Goal: Task Accomplishment & Management: Use online tool/utility

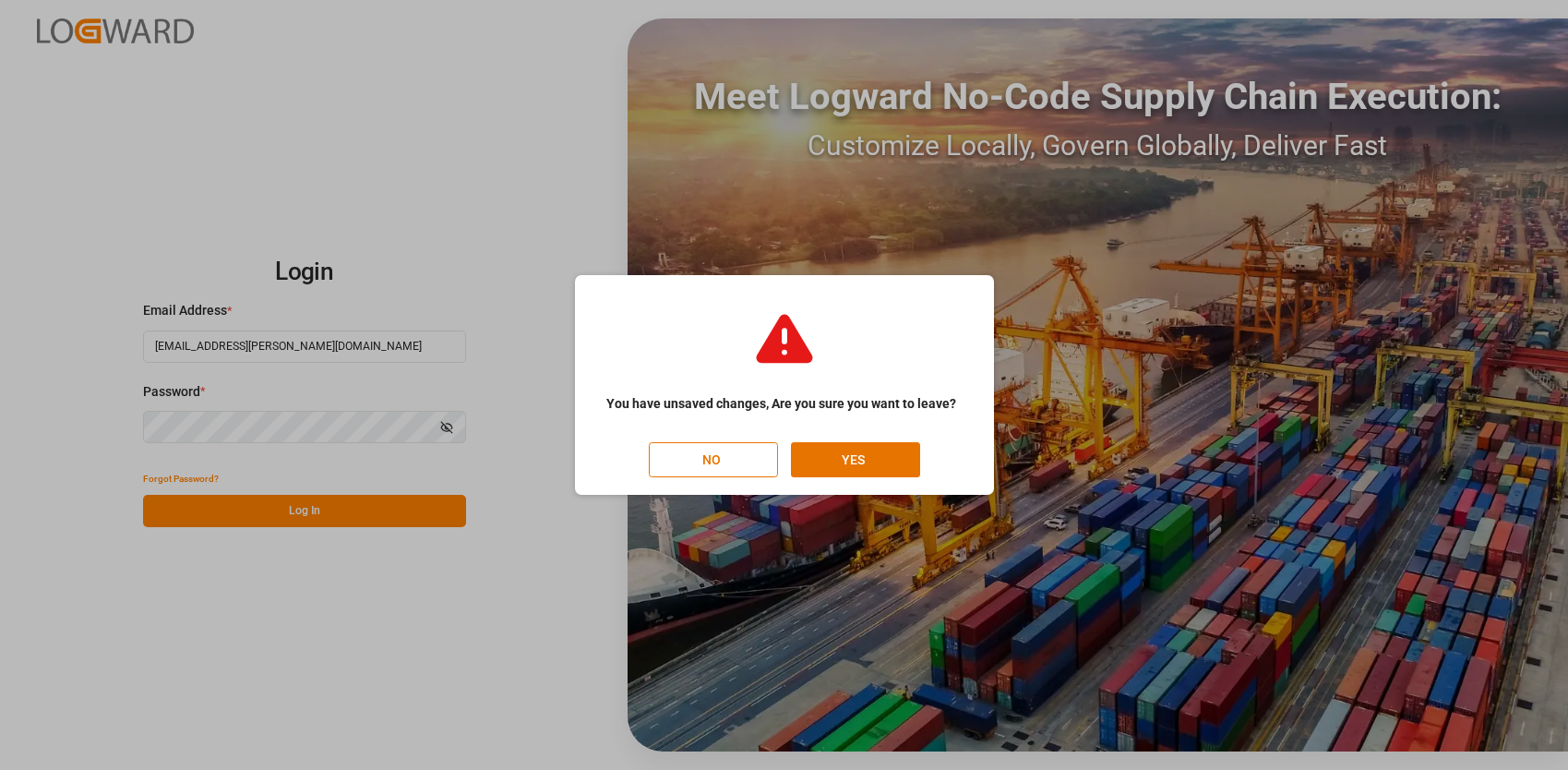
click at [260, 259] on div "You have unsaved changes, Are you sure you want to leave? NO YES" at bounding box center [784, 385] width 1568 height 770
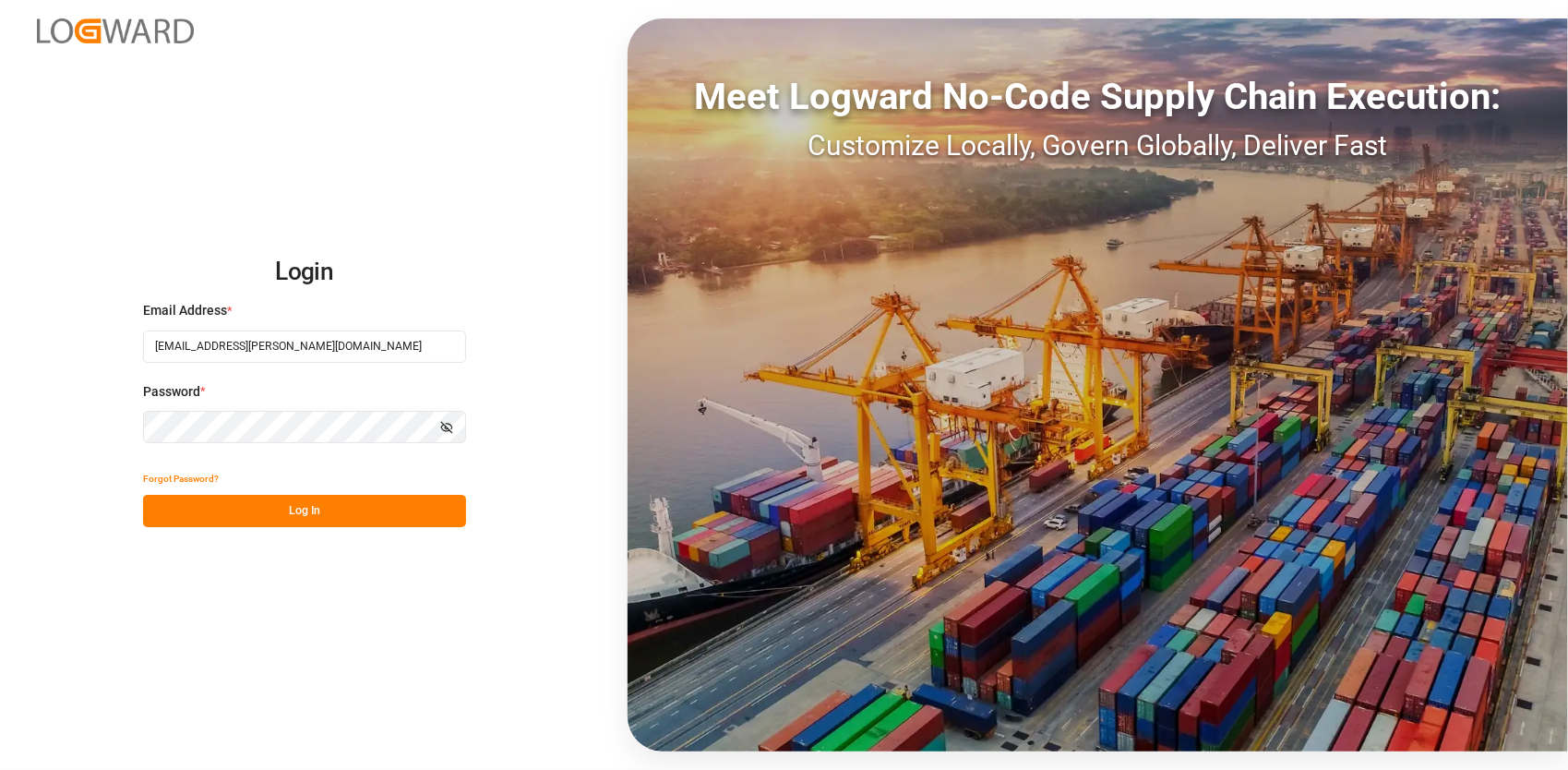
click at [262, 508] on button "Log In" at bounding box center [304, 511] width 323 height 32
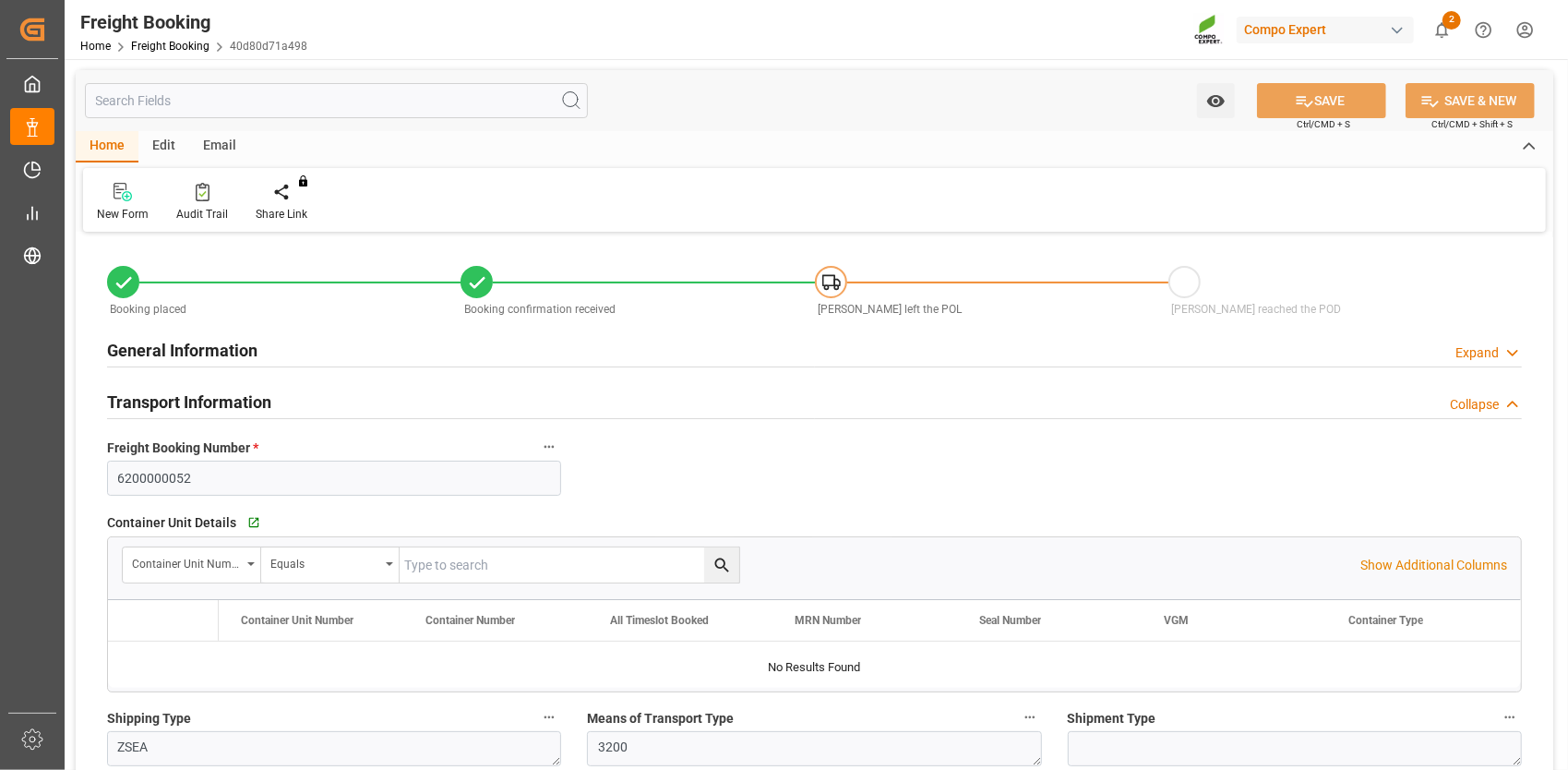
type input "6200000052"
type textarea "ZSEA"
type textarea "3200"
type textarea "DCSPL-IMP-2526-007;"
type input "2000000190;"
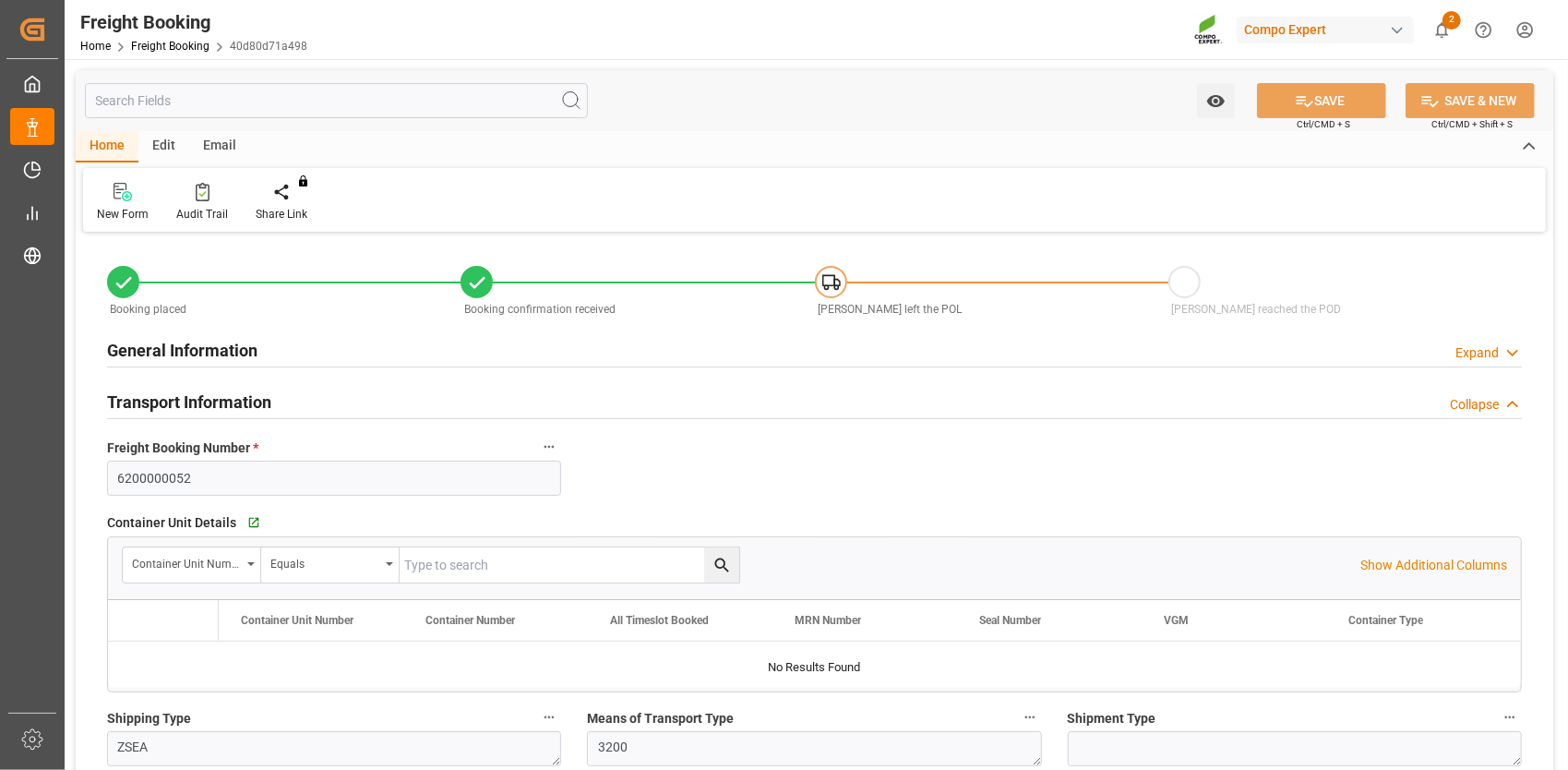
type textarea "4100001349; 4100004603; 4100000374;"
type textarea "ZSEA"
type textarea "de"
type input "MEDU"
type input "459IHA1401305"
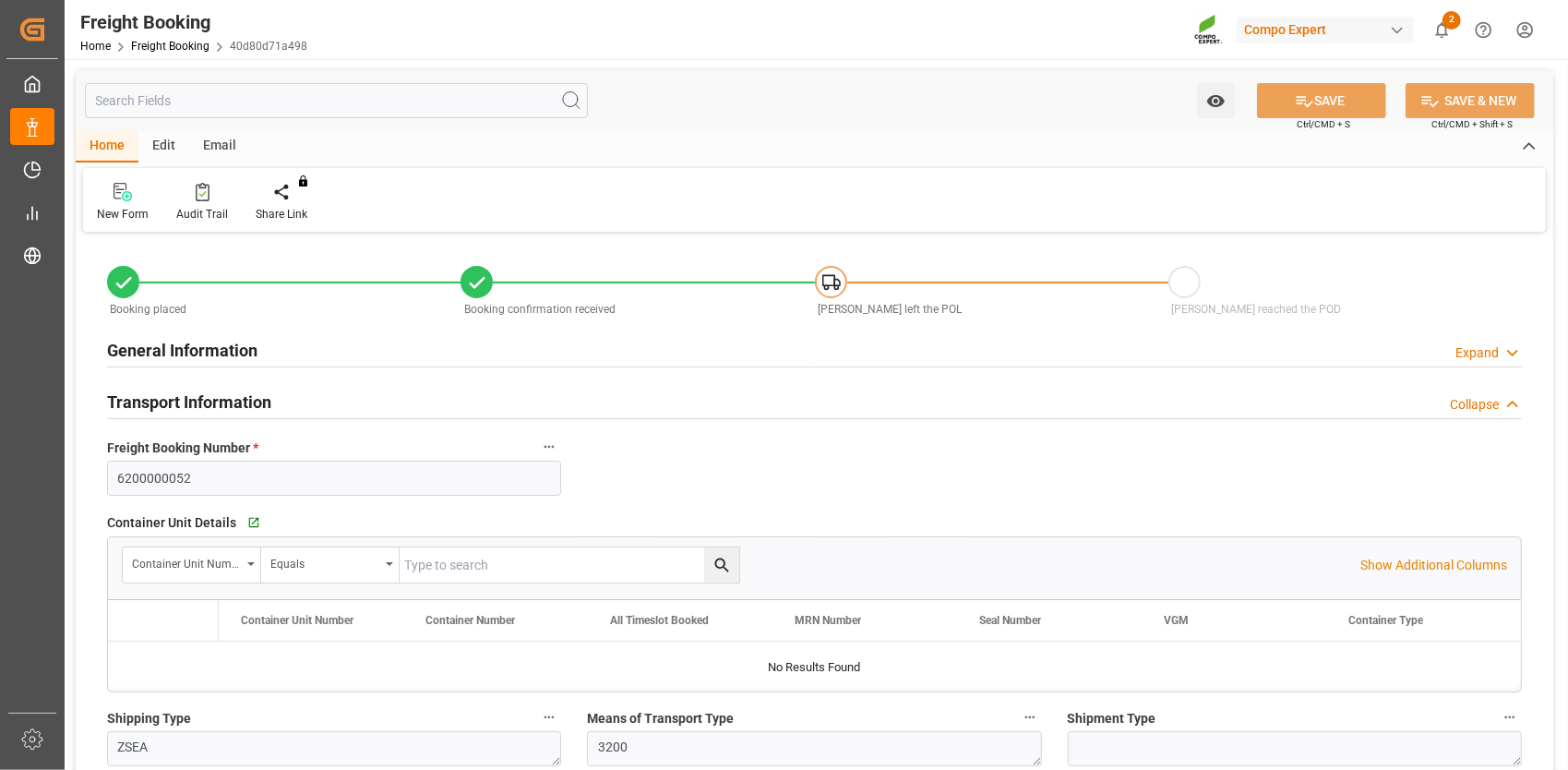
type input "MSC VILDA X"
type input "[GEOGRAPHIC_DATA]"
type input "[PERSON_NAME] ([PERSON_NAME])"
type textarea "CIF"
type textarea "SP_EWM"
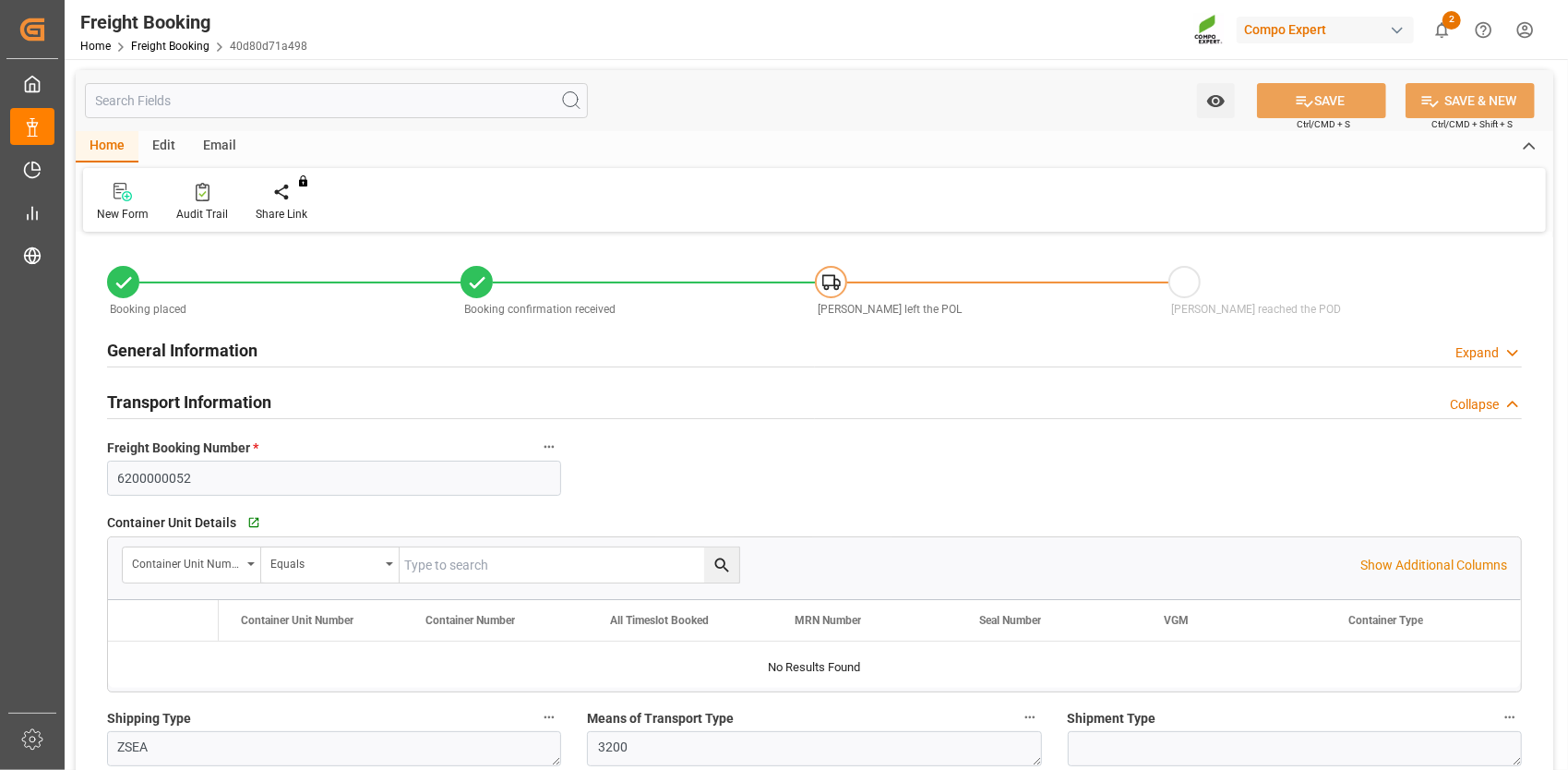
type textarea "BFL Ca SL 1000L IBC MTO;"
type textarea "1694512512;"
type input "SP_EWM"
type input "Logistics Service Provider"
type input "MSC"
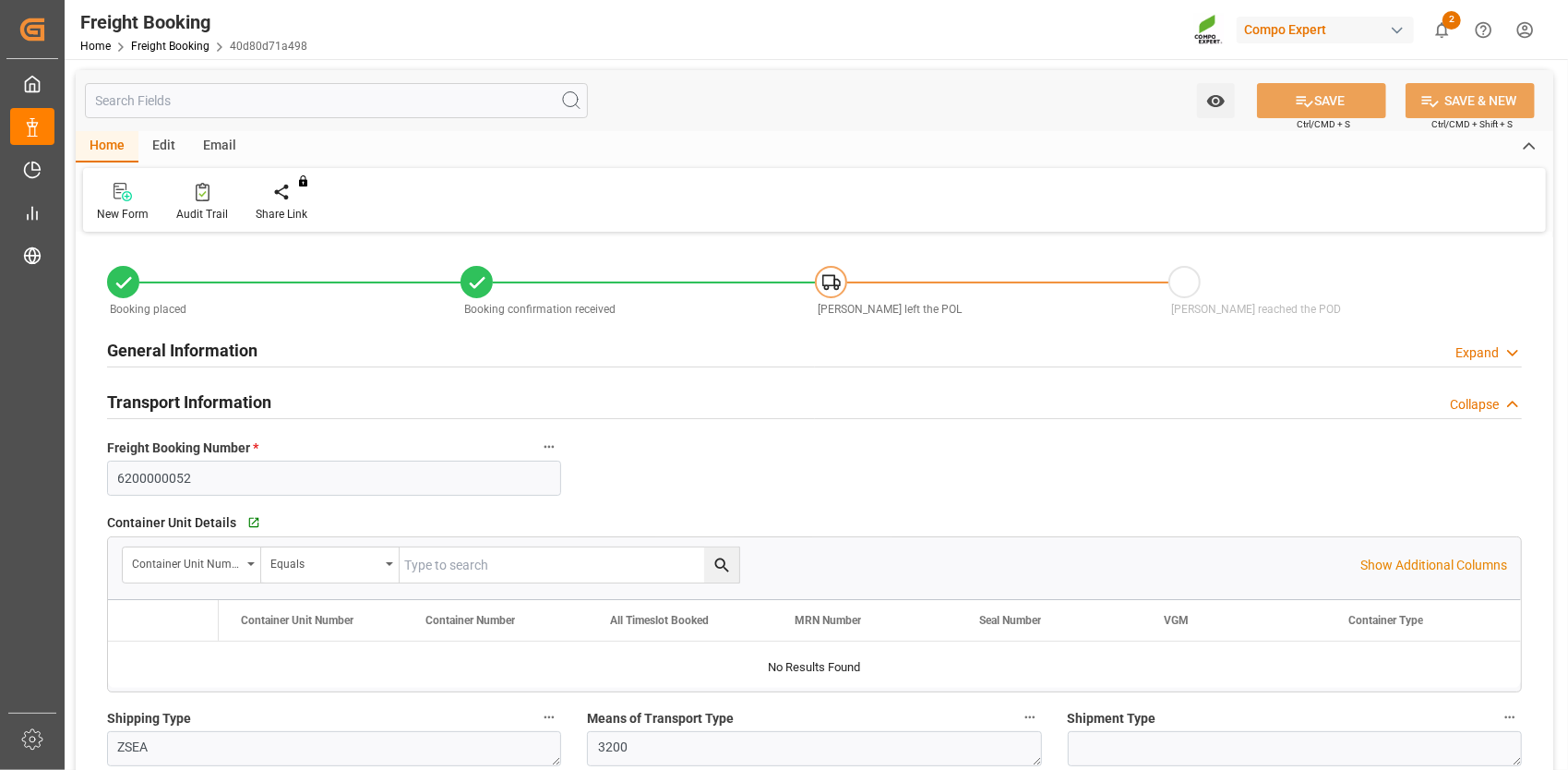
type input "Mediterranean Shipping Company"
type input "9146479"
type input "NLRTM"
type input "INNSA"
type input "0"
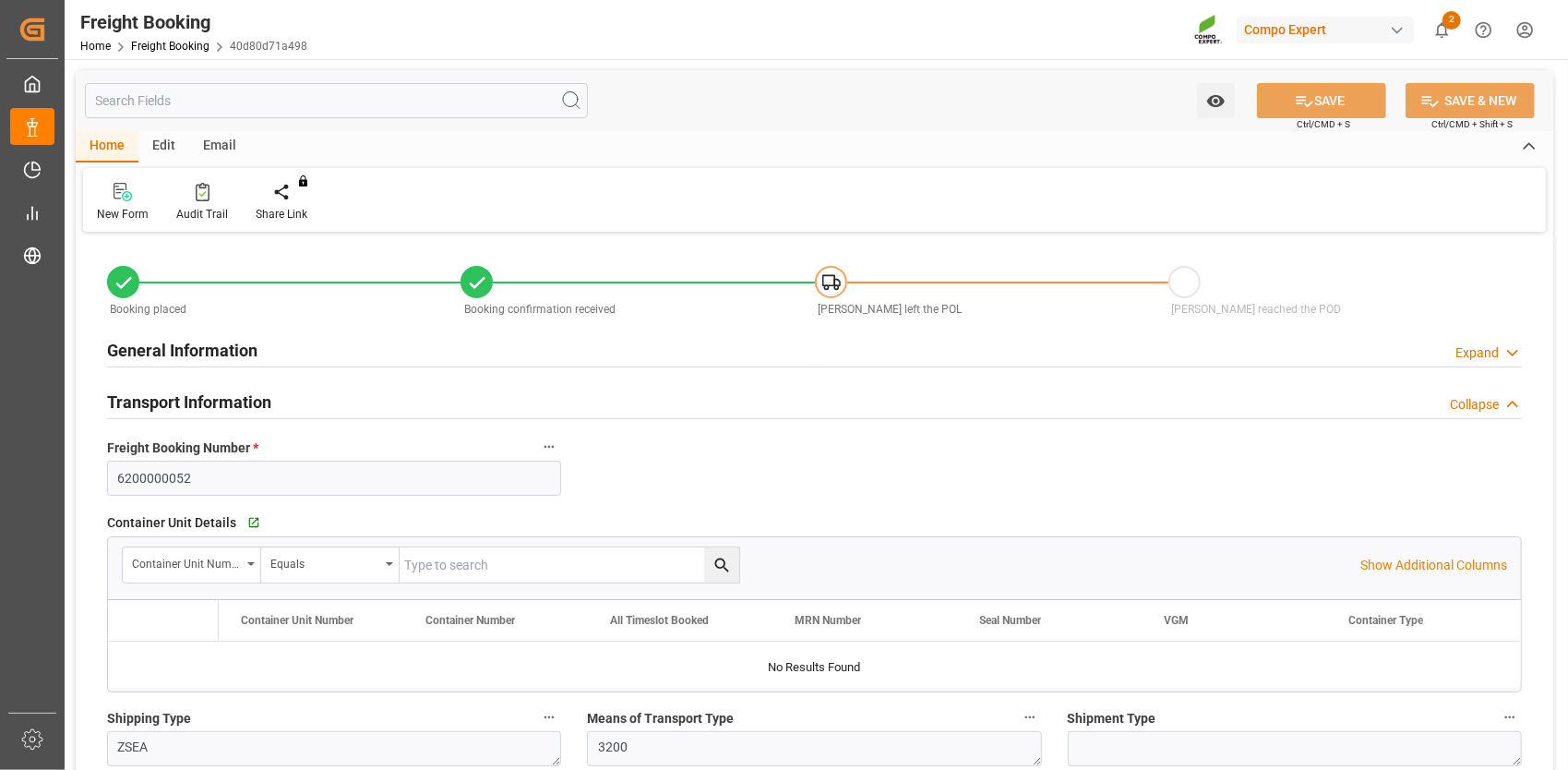
type input "70080.01"
type input "[DATE] 01:00"
type input "[DATE] 21:30"
type input "[DATE] 12:54"
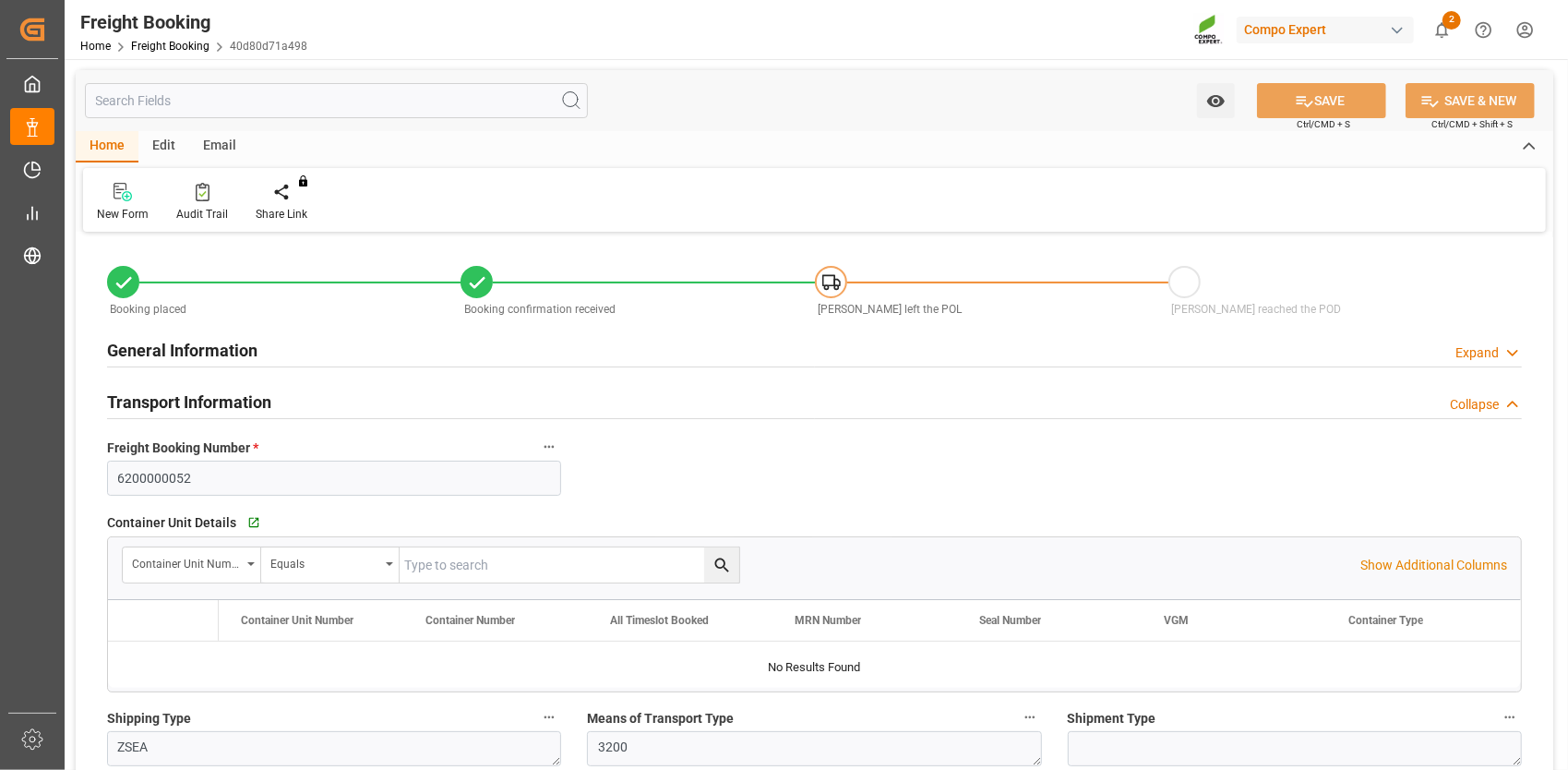
type input "[DATE] 12:54"
type input "[DATE] 13:05"
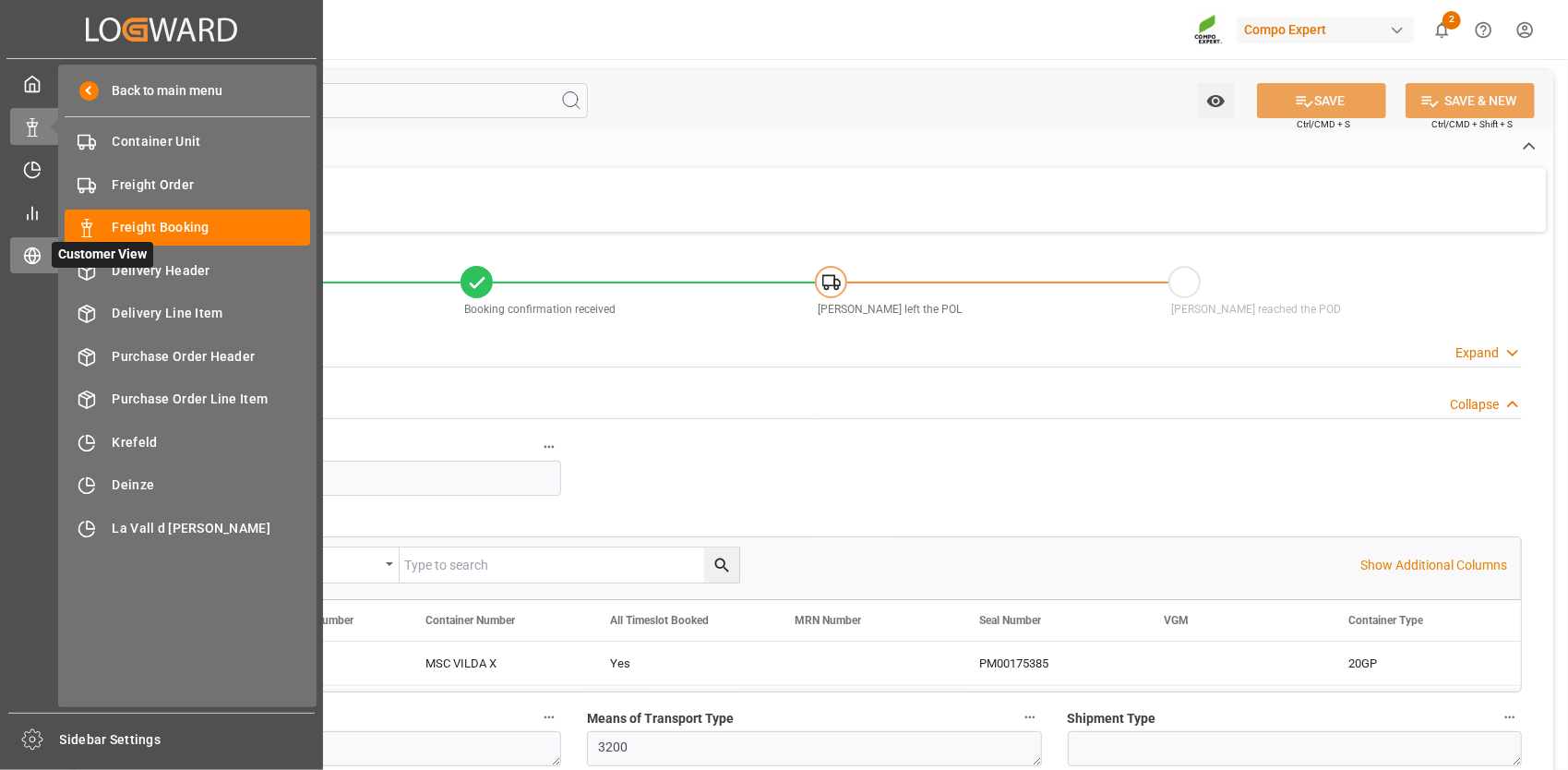
click at [37, 262] on circle at bounding box center [33, 256] width 16 height 16
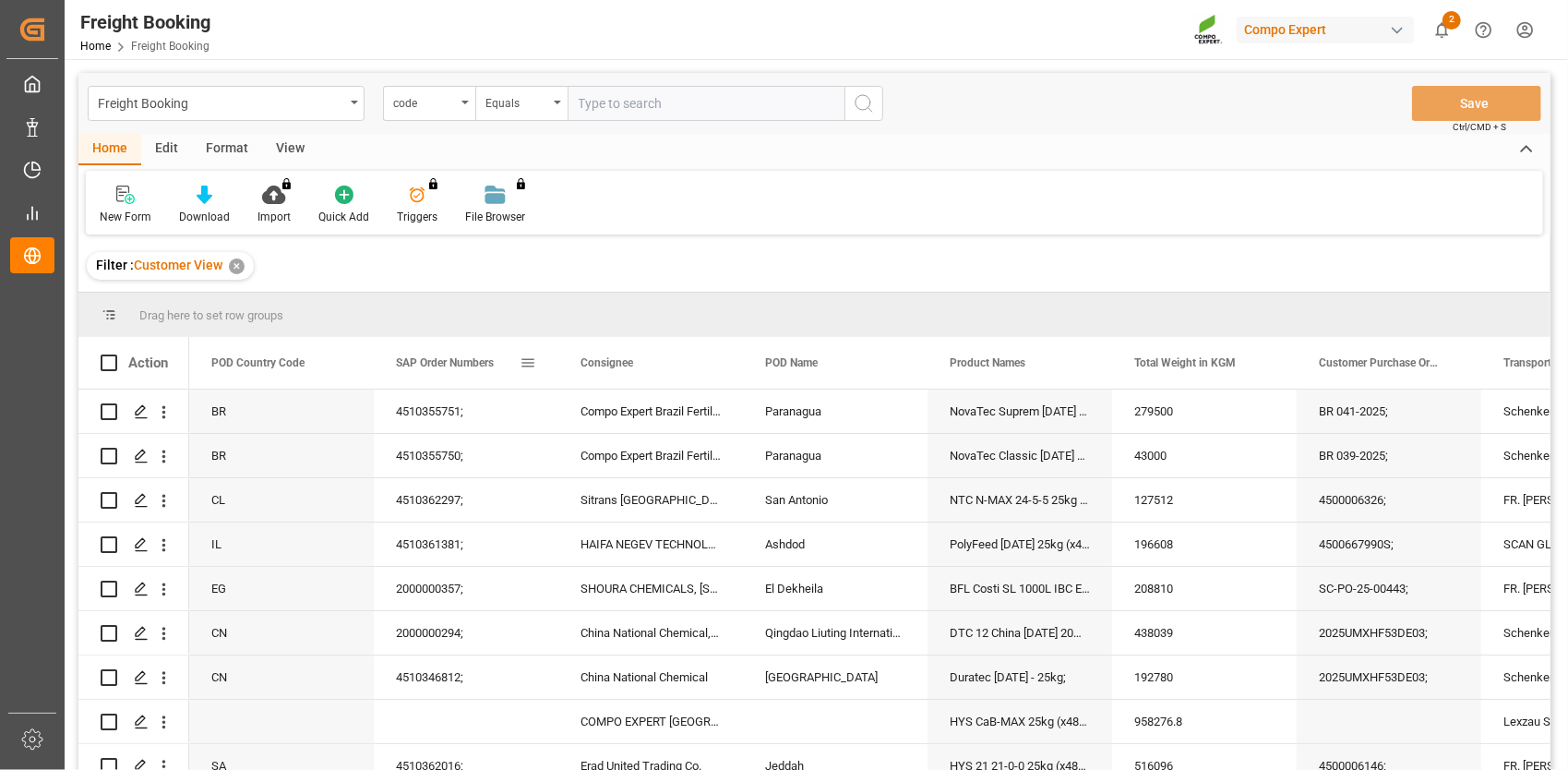
click at [530, 361] on span at bounding box center [528, 363] width 17 height 17
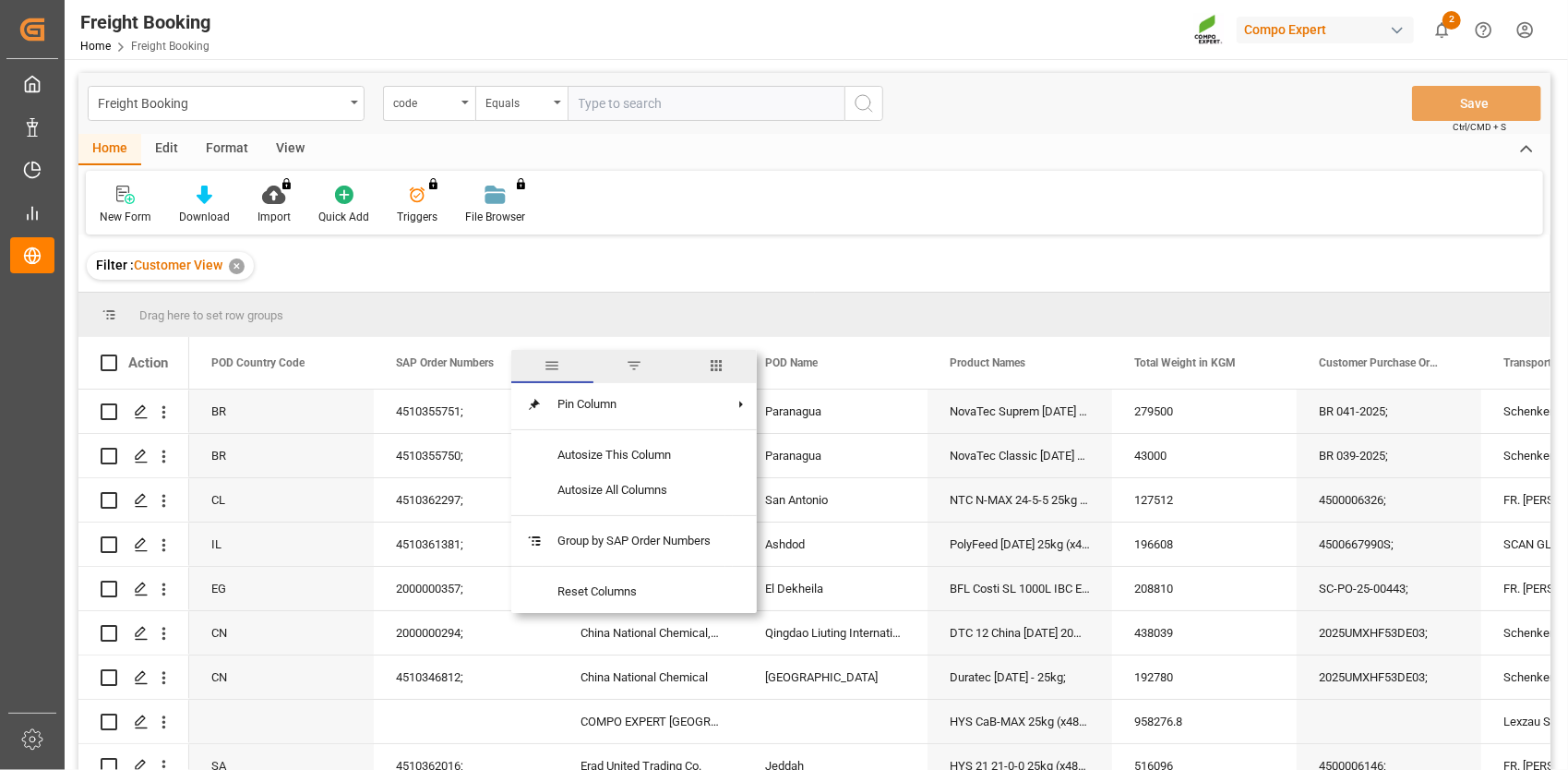
click at [628, 367] on span "filter" at bounding box center [634, 365] width 17 height 17
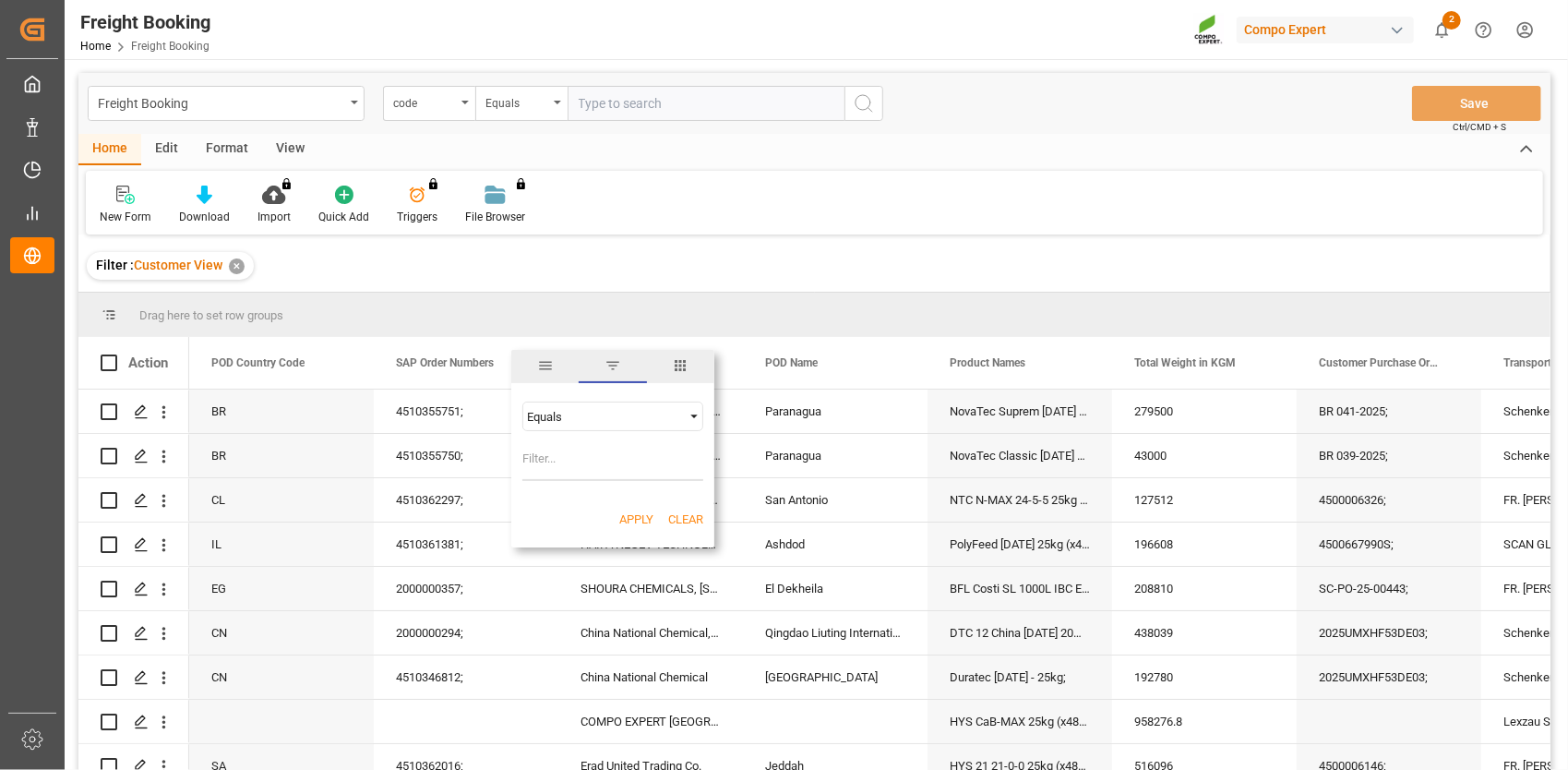
drag, startPoint x: 618, startPoint y: 422, endPoint x: 616, endPoint y: 408, distance: 14.1
click at [617, 414] on div "Equals" at bounding box center [603, 416] width 155 height 14
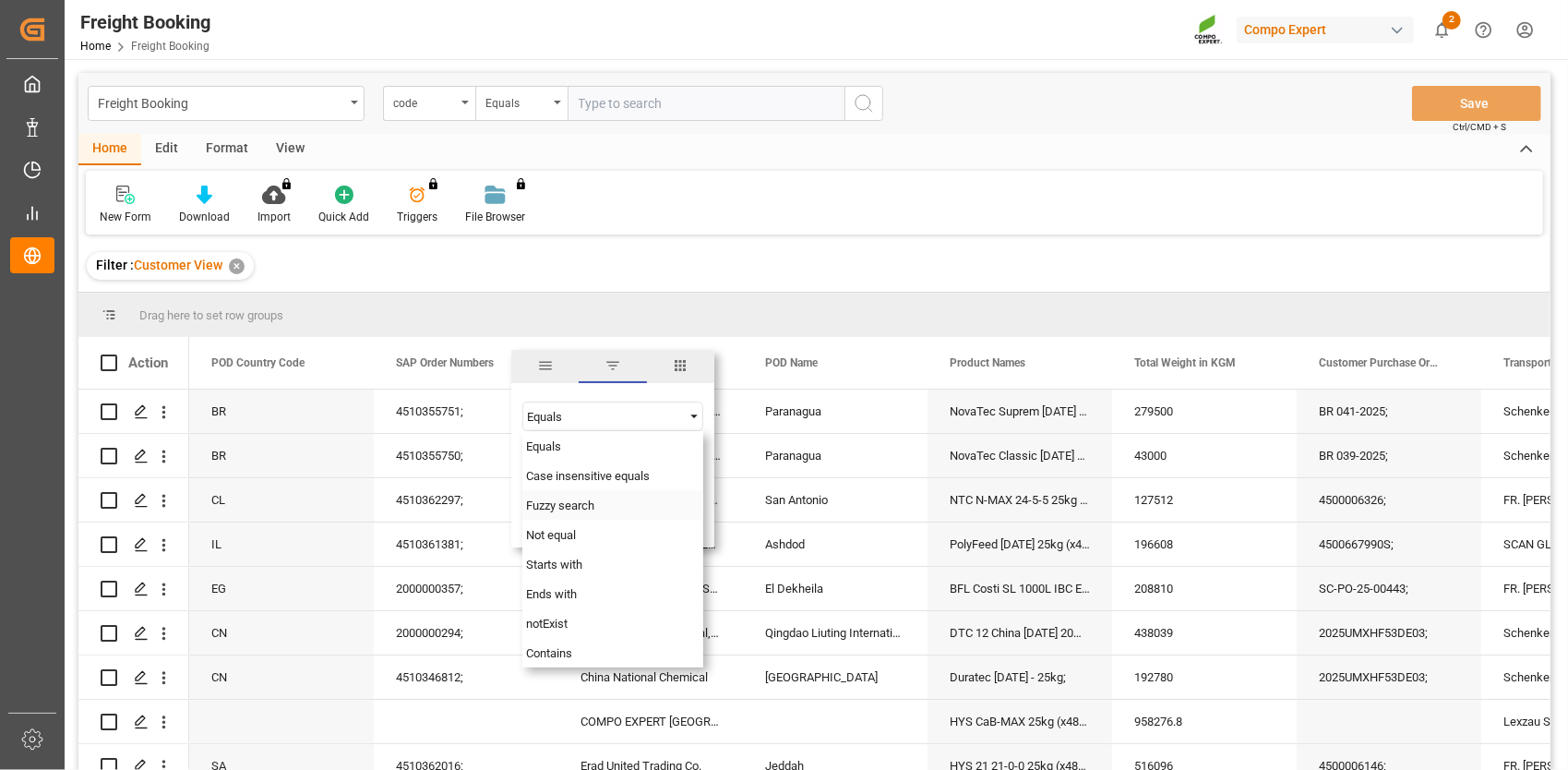
click at [584, 495] on div "Fuzzy search" at bounding box center [613, 505] width 181 height 30
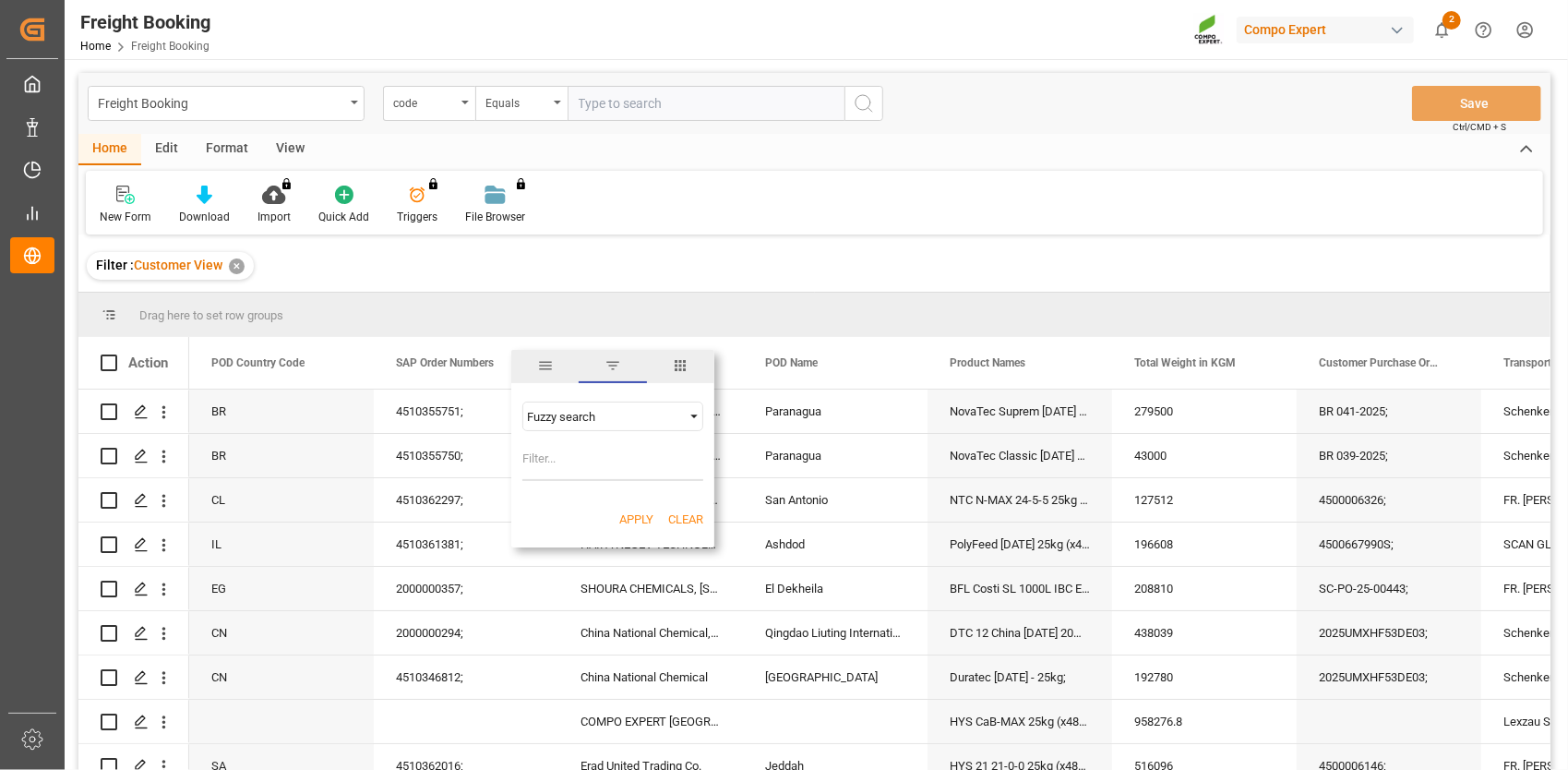
click at [570, 448] on input "Filter Value" at bounding box center [613, 462] width 181 height 37
paste input "4500004433"
type input "4500004433"
click at [626, 519] on button "Apply" at bounding box center [636, 520] width 34 height 19
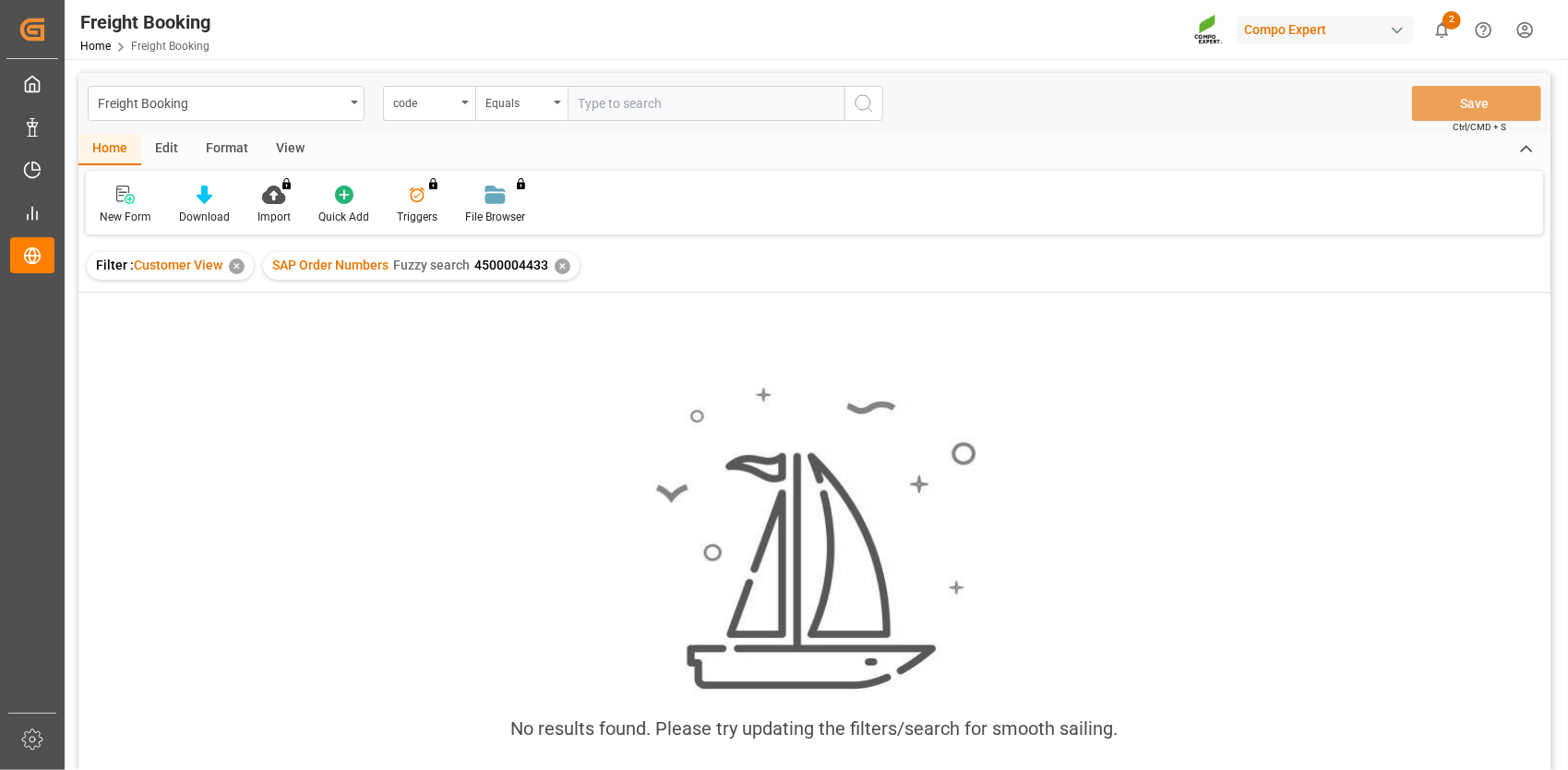
click at [570, 279] on div "Filter : Customer View ✕ SAP Order Numbers Fuzzy search 4500004433 ✕" at bounding box center [814, 265] width 1472 height 52
click at [565, 270] on div "✕" at bounding box center [562, 266] width 16 height 16
